Goal: Information Seeking & Learning: Learn about a topic

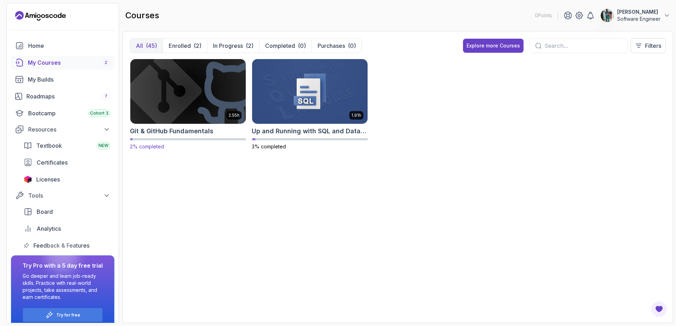
click at [208, 95] on img at bounding box center [187, 91] width 121 height 68
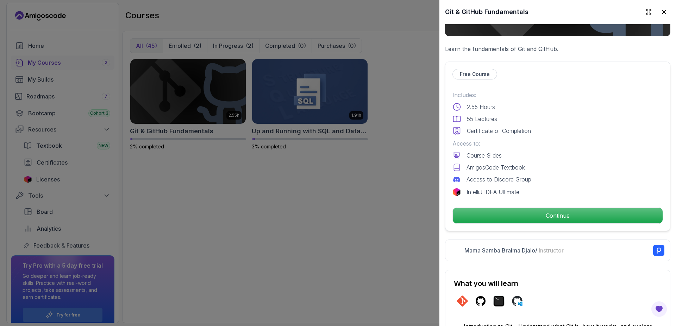
scroll to position [169, 0]
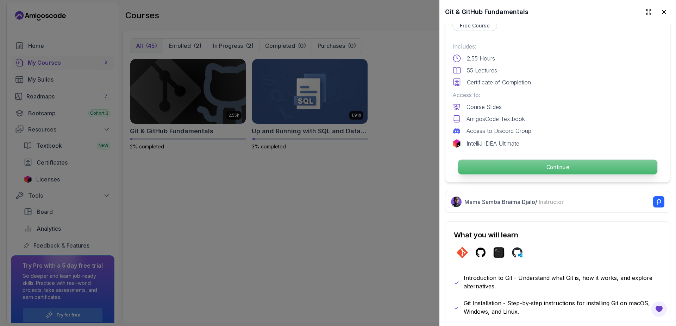
click at [554, 168] on p "Continue" at bounding box center [557, 167] width 199 height 15
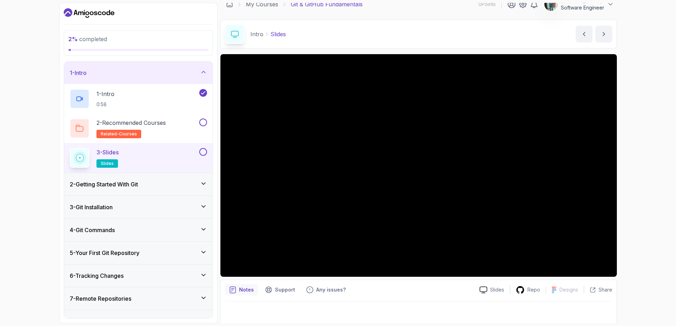
scroll to position [11, 0]
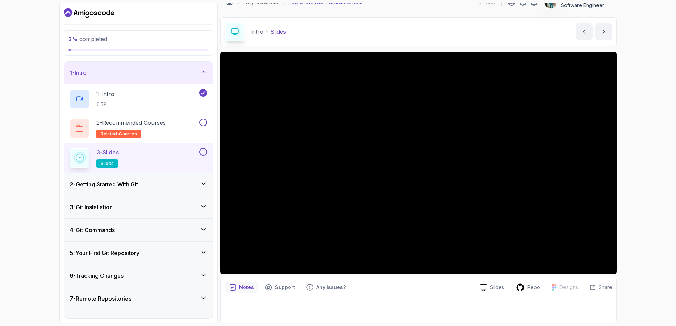
click at [127, 206] on div "3 - Git Installation" at bounding box center [138, 207] width 137 height 8
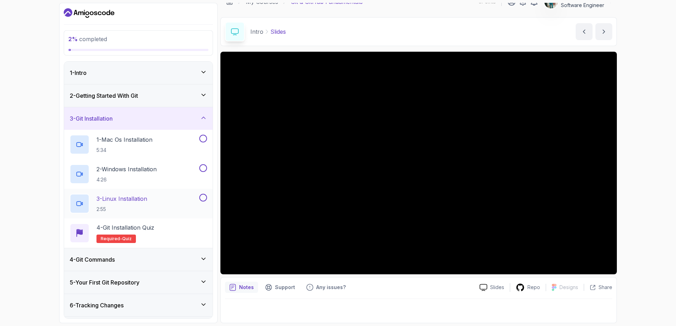
click at [133, 198] on p "3 - Linux Installation" at bounding box center [121, 199] width 51 height 8
